Goal: Obtain resource: Obtain resource

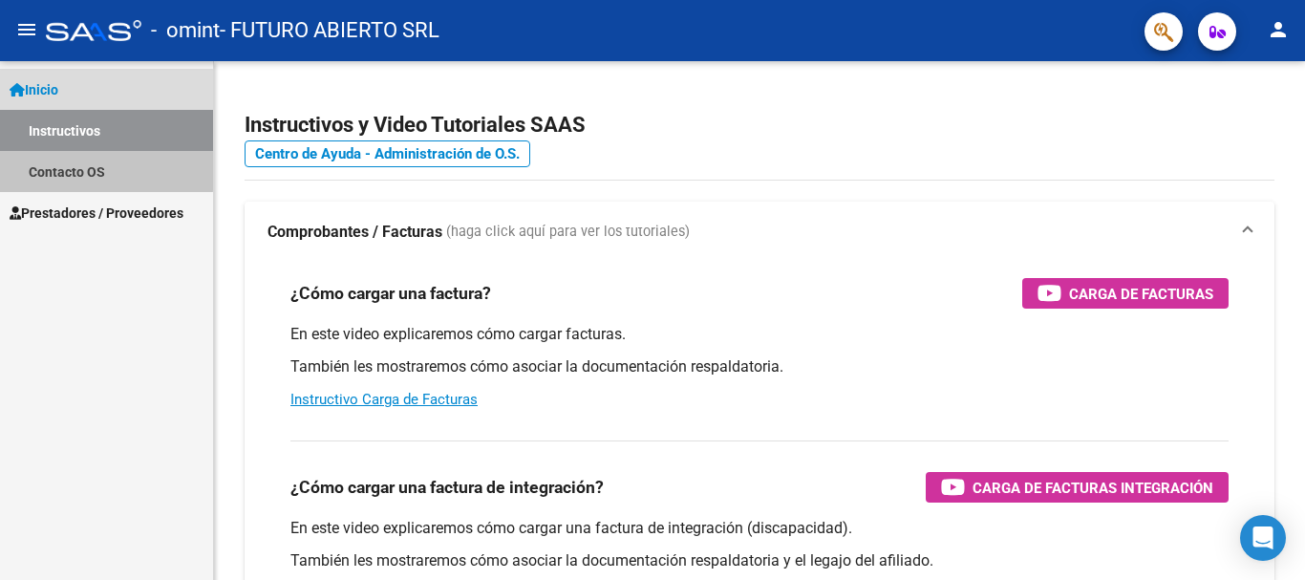
click at [102, 170] on link "Contacto OS" at bounding box center [106, 171] width 213 height 41
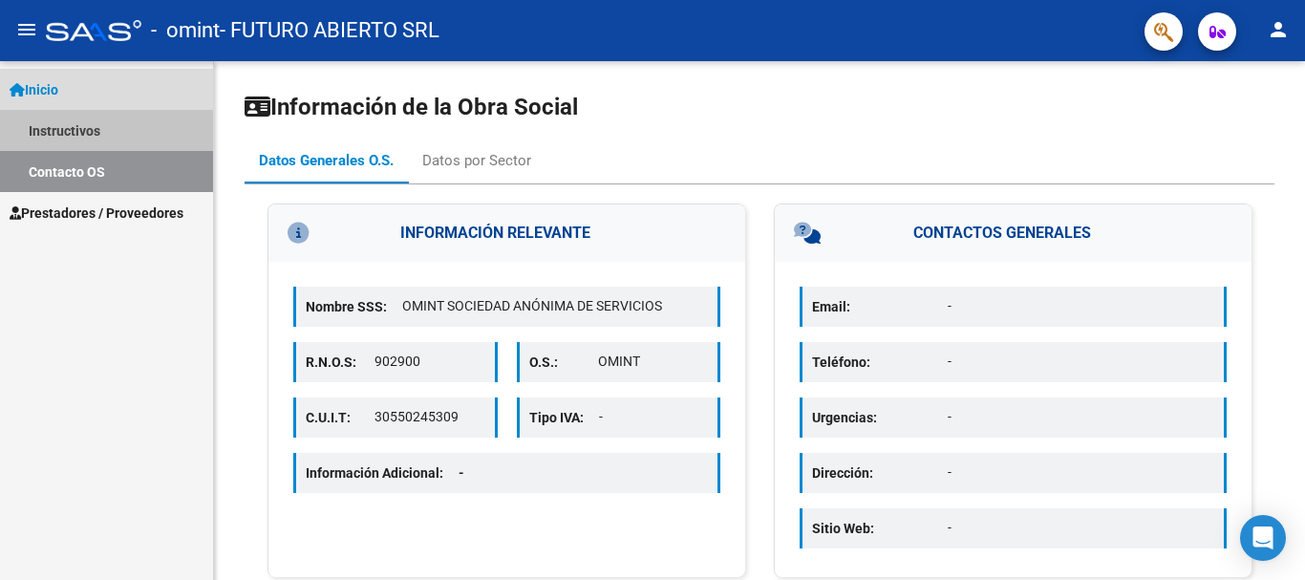
click at [109, 129] on link "Instructivos" at bounding box center [106, 130] width 213 height 41
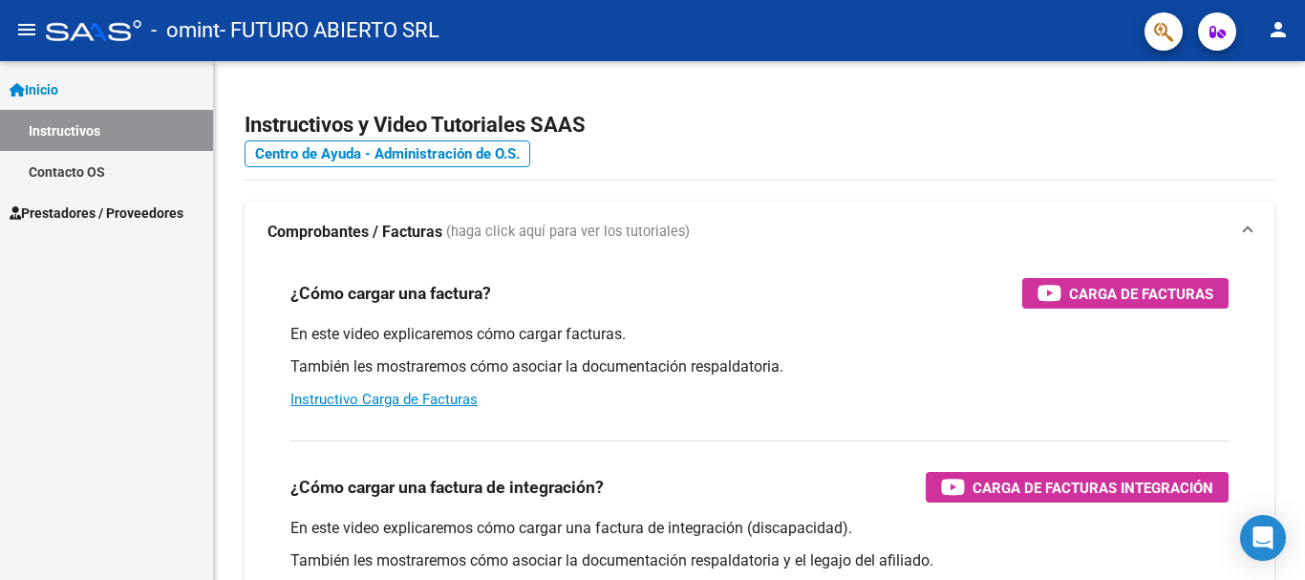
click at [42, 87] on span "Inicio" at bounding box center [34, 89] width 49 height 21
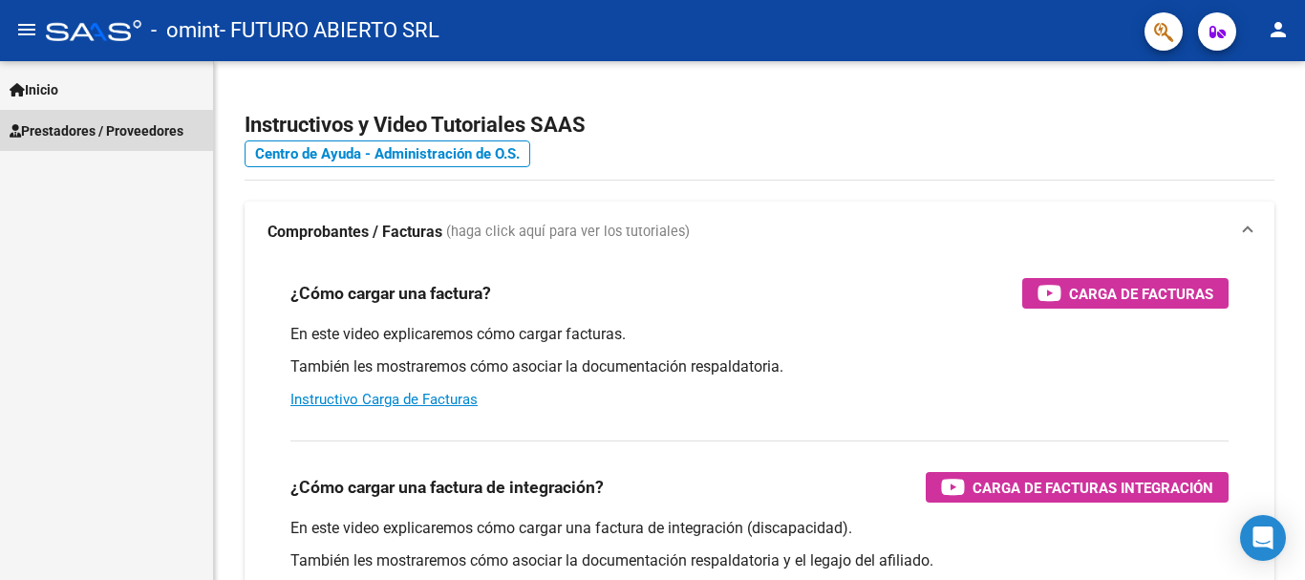
click at [66, 134] on span "Prestadores / Proveedores" at bounding box center [97, 130] width 174 height 21
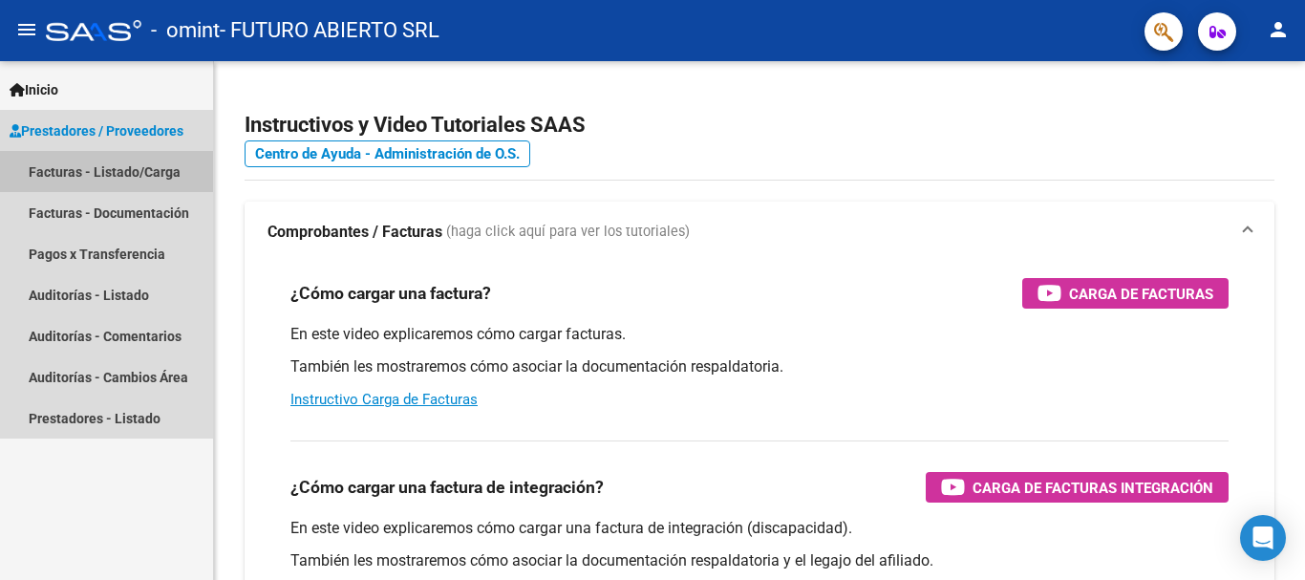
click at [111, 180] on link "Facturas - Listado/Carga" at bounding box center [106, 171] width 213 height 41
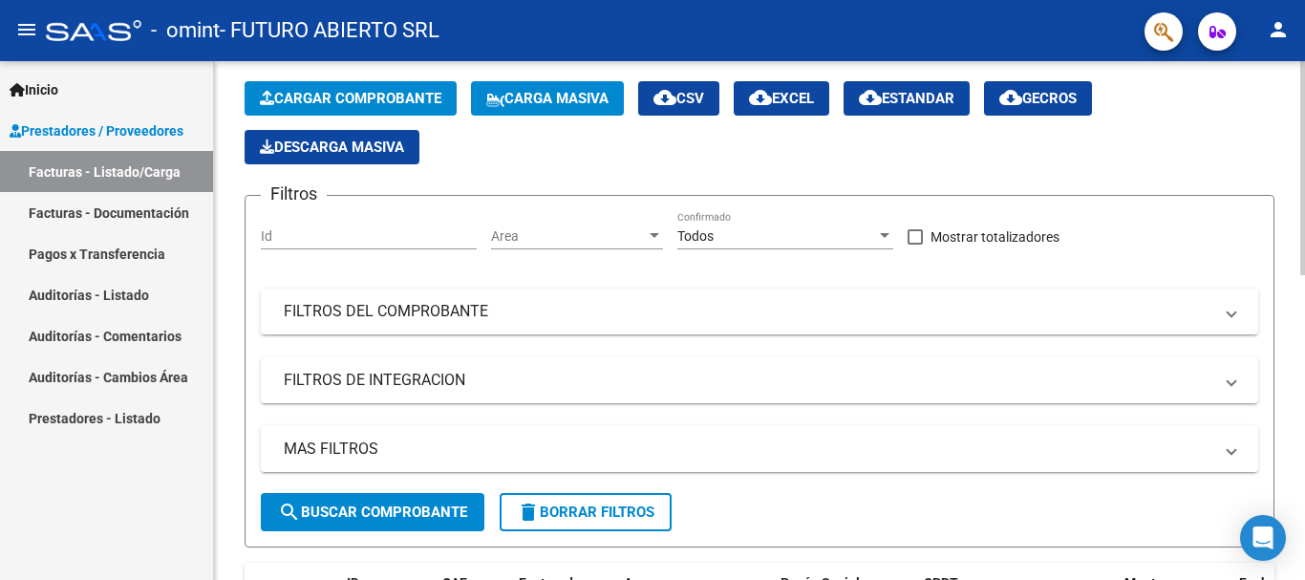
scroll to position [96, 0]
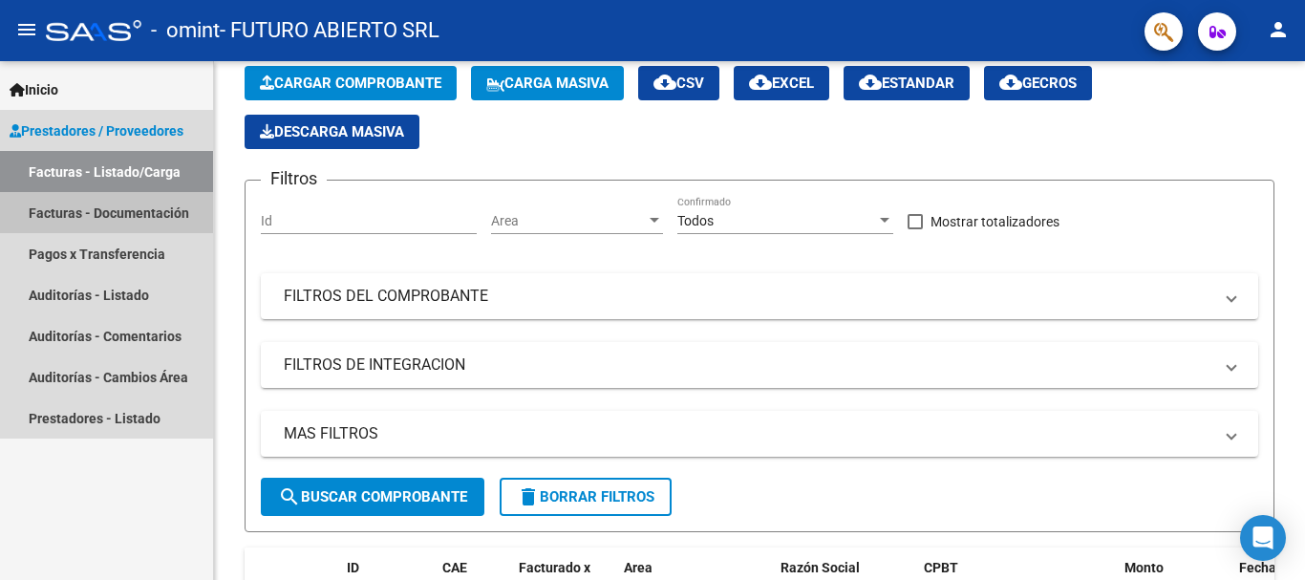
click at [85, 219] on link "Facturas - Documentación" at bounding box center [106, 212] width 213 height 41
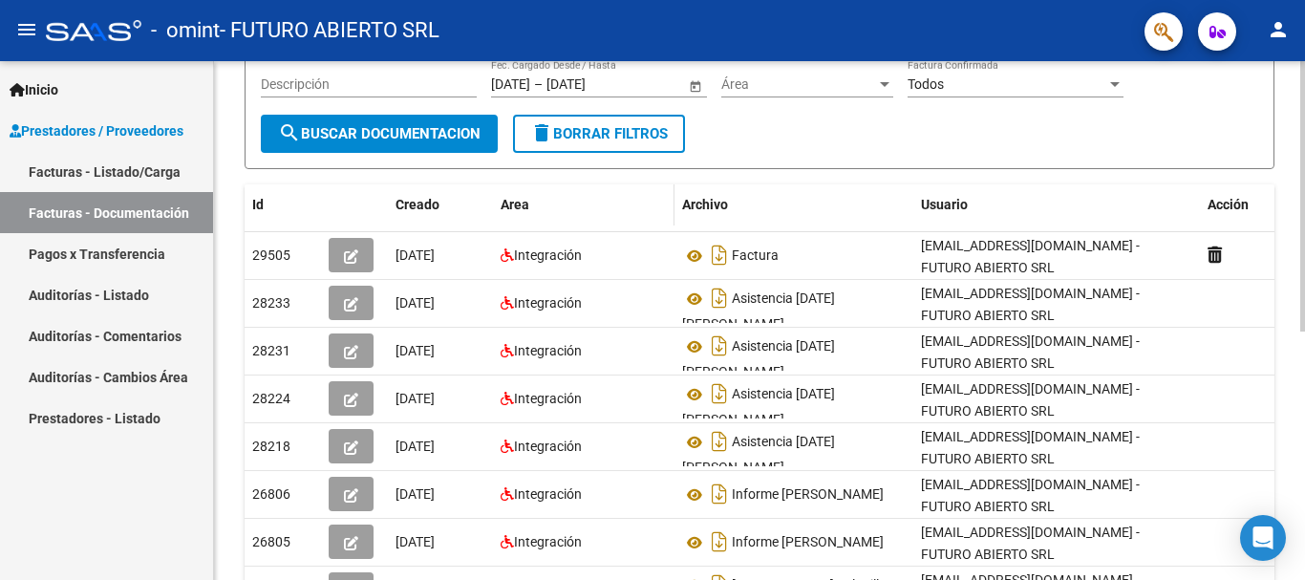
scroll to position [382, 0]
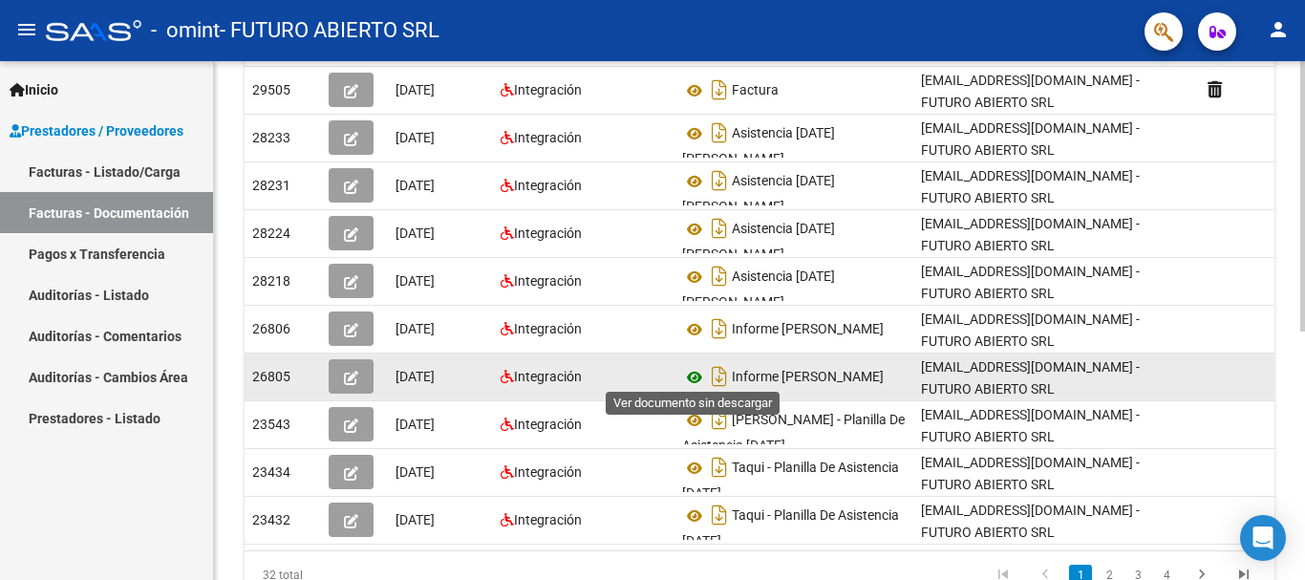
click at [695, 373] on icon at bounding box center [694, 377] width 25 height 23
